Goal: Task Accomplishment & Management: Manage account settings

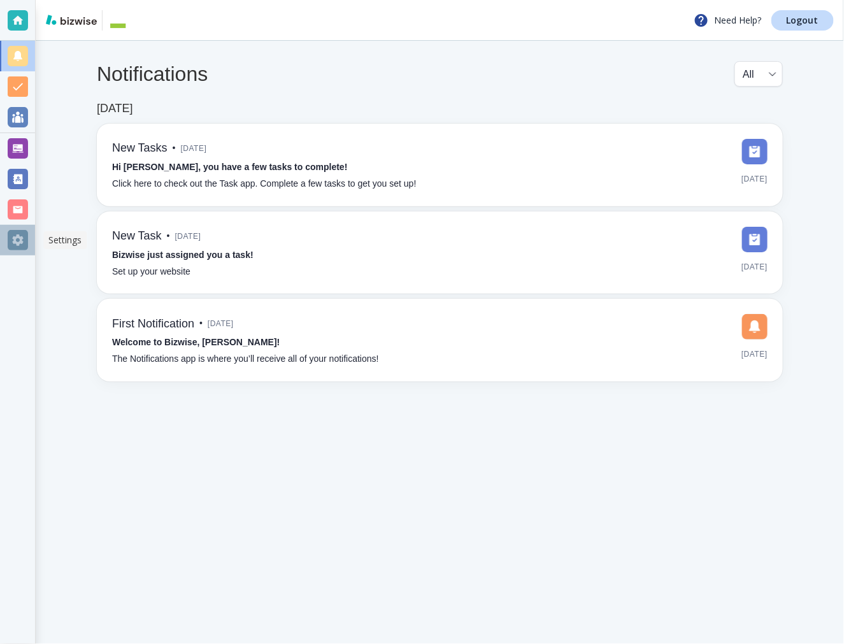
click at [17, 243] on div at bounding box center [18, 240] width 20 height 20
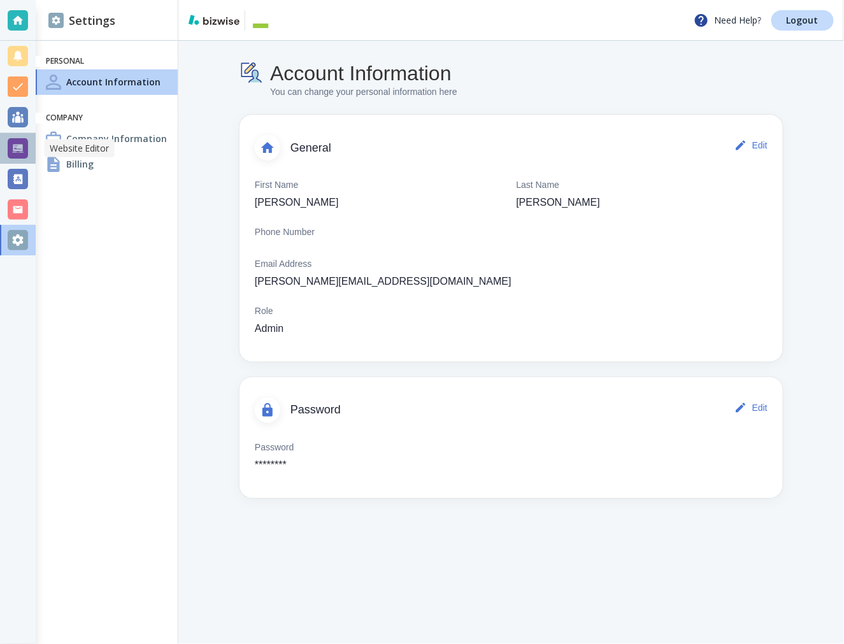
click at [22, 156] on div at bounding box center [18, 148] width 20 height 20
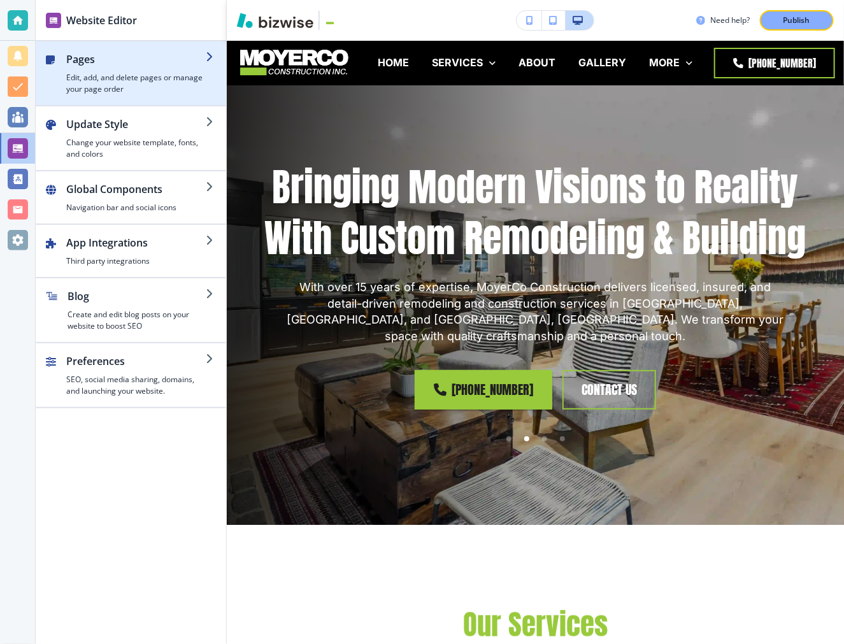
click at [150, 90] on h4 "Edit, add, and delete pages or manage your page order" at bounding box center [136, 83] width 140 height 23
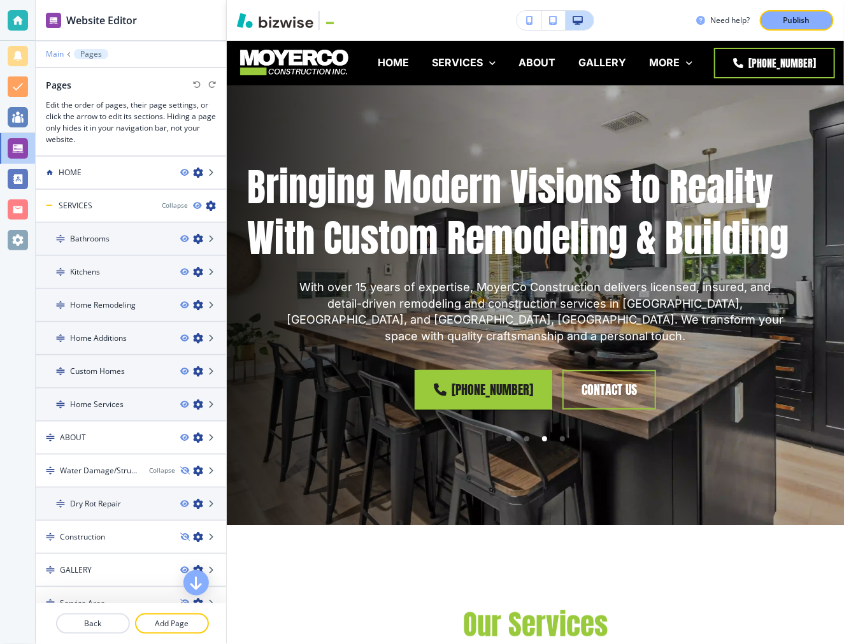
click at [57, 52] on p "Main" at bounding box center [55, 54] width 18 height 9
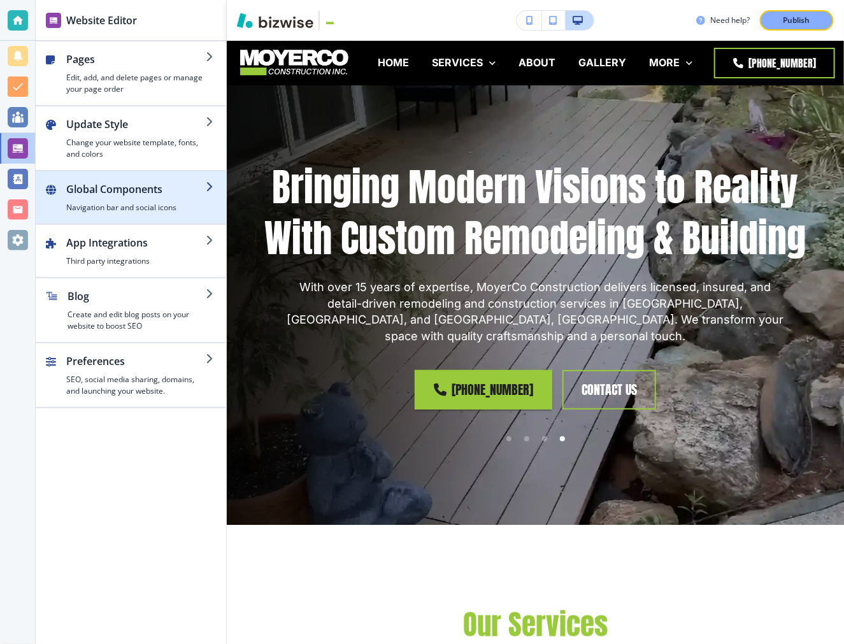
click at [161, 191] on h2 "Global Components" at bounding box center [136, 189] width 140 height 15
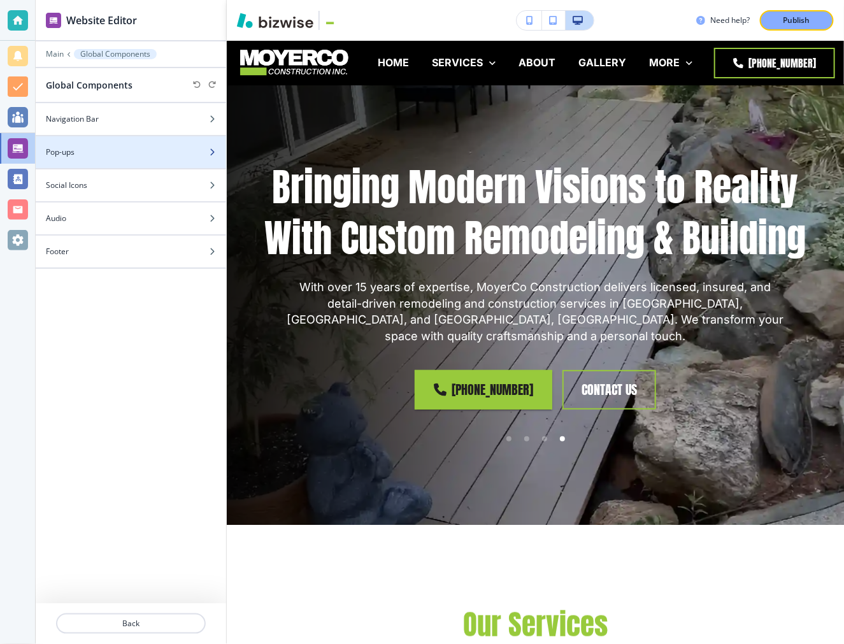
click at [104, 151] on div "Pop-ups" at bounding box center [117, 152] width 163 height 11
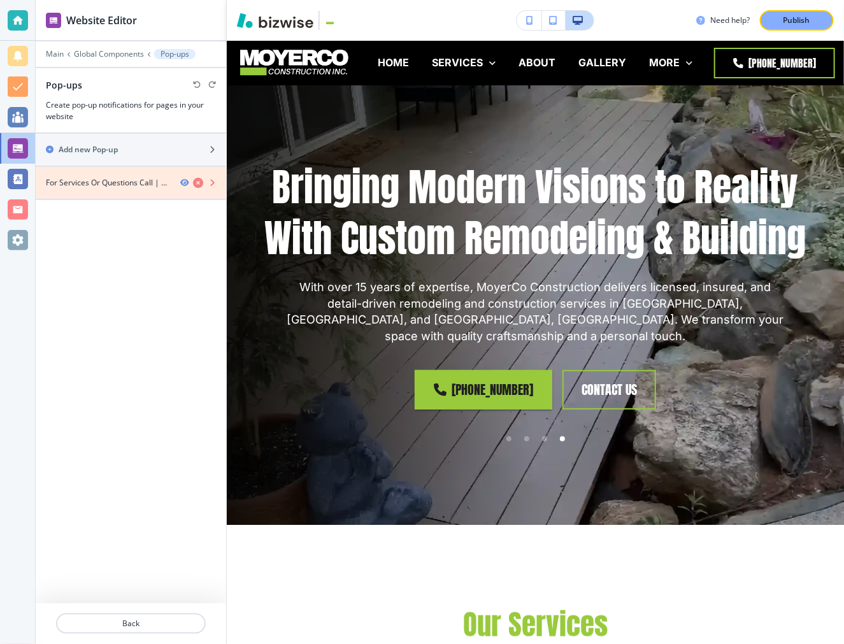
click at [196, 183] on icon "button" at bounding box center [198, 183] width 10 height 10
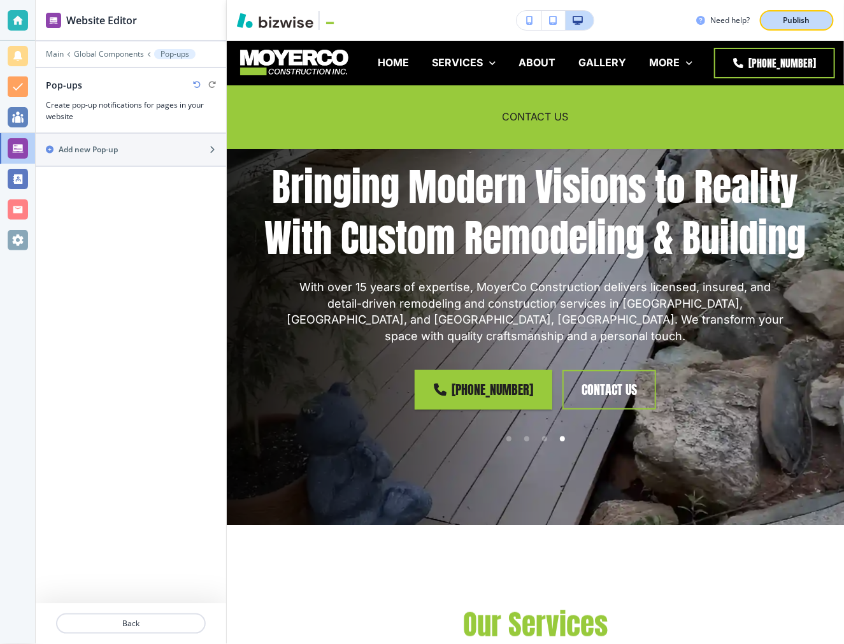
click at [718, 28] on button "Publish" at bounding box center [797, 20] width 74 height 20
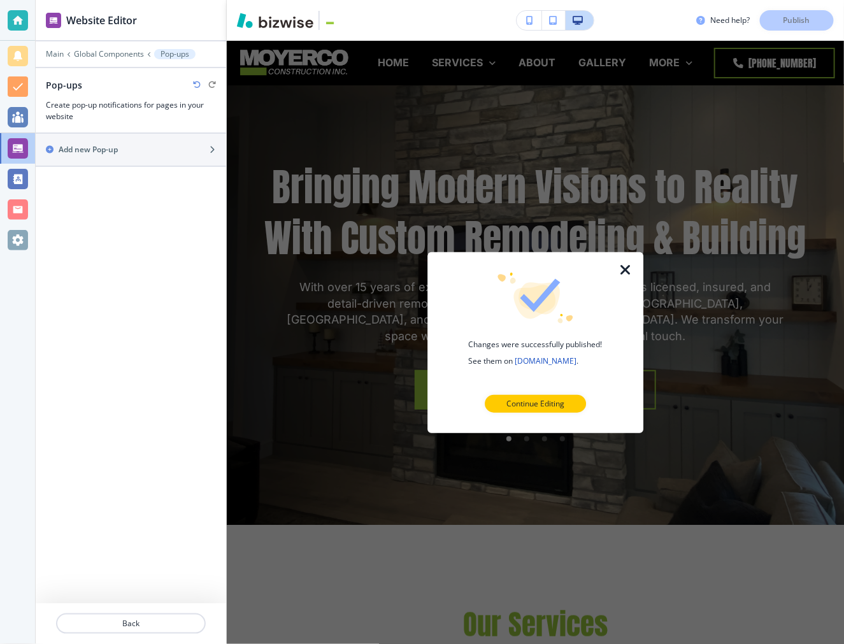
click at [626, 271] on icon "button" at bounding box center [625, 269] width 15 height 15
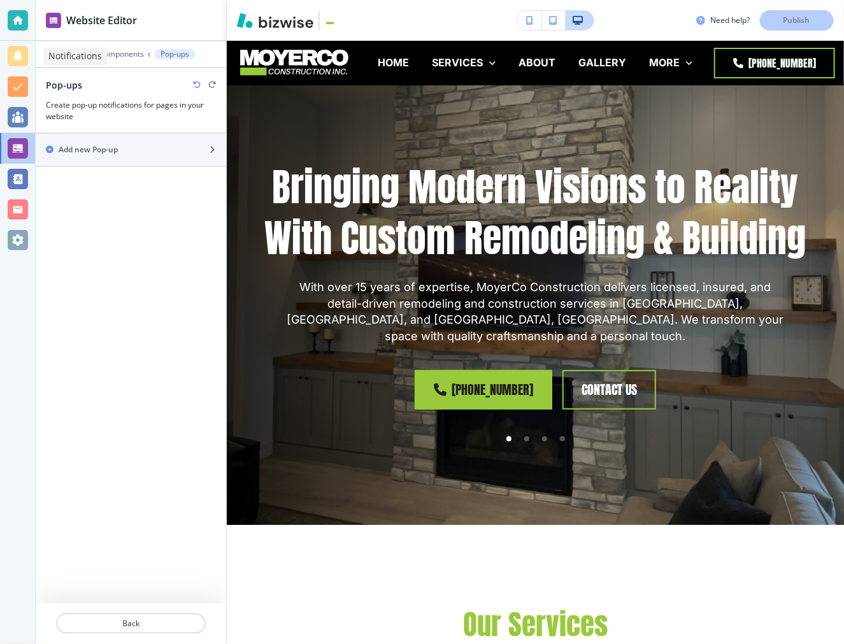
click at [9, 62] on div at bounding box center [18, 56] width 20 height 20
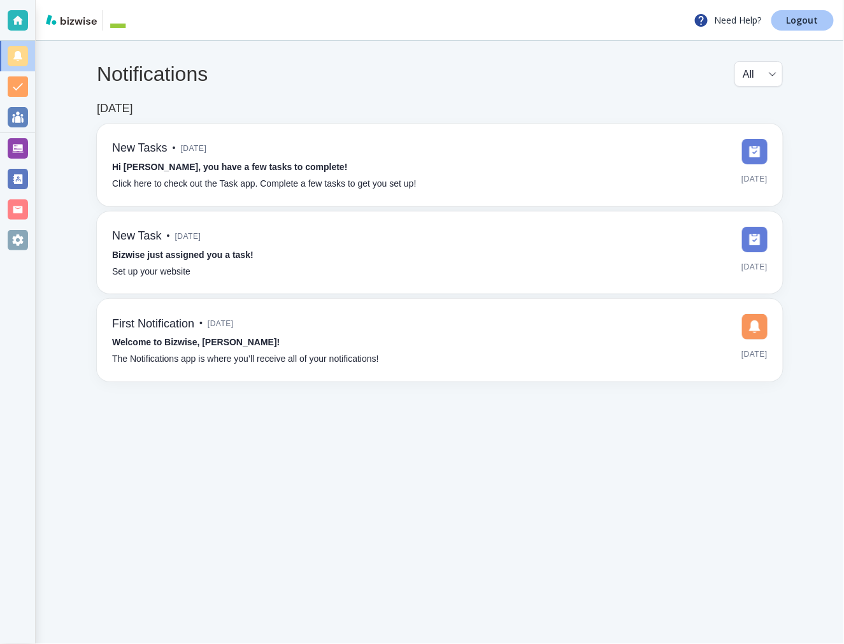
click at [718, 22] on link "Logout" at bounding box center [803, 20] width 62 height 20
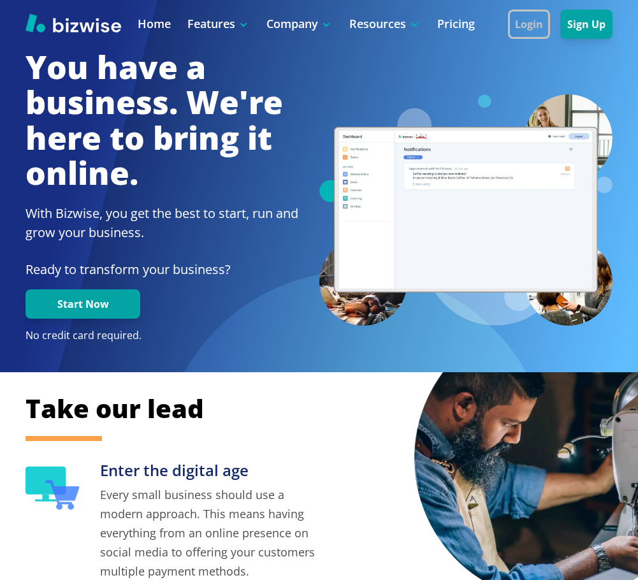
click at [524, 24] on button "Login" at bounding box center [529, 24] width 42 height 29
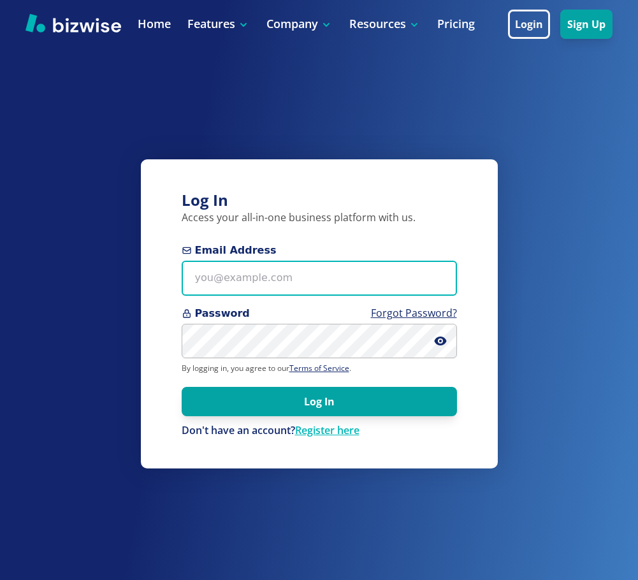
click at [344, 291] on input "Email Address" at bounding box center [319, 278] width 275 height 35
paste input "[EMAIL_ADDRESS][DOMAIN_NAME]"
type input "[EMAIL_ADDRESS][DOMAIN_NAME]"
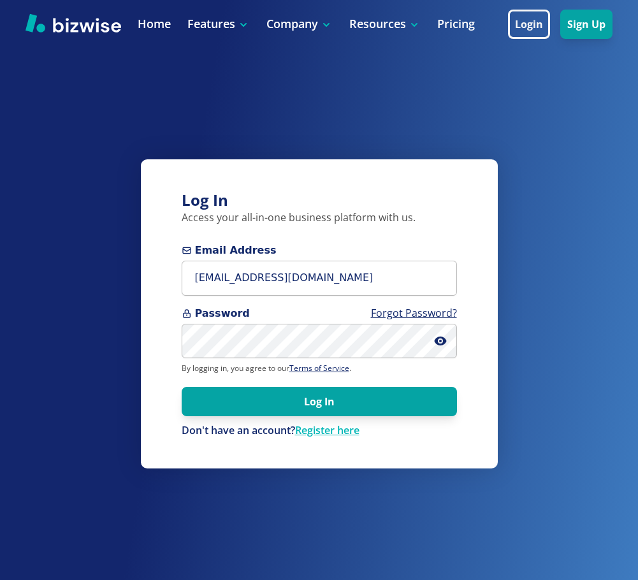
click at [336, 418] on form "Email Address [EMAIL_ADDRESS][DOMAIN_NAME] Password Forgot Password? By logging…" at bounding box center [319, 340] width 275 height 195
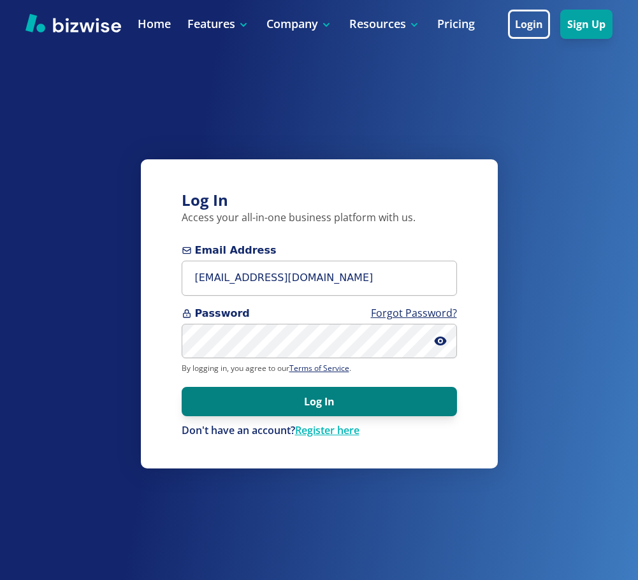
click at [335, 406] on button "Log In" at bounding box center [319, 401] width 275 height 29
